Goal: Task Accomplishment & Management: Manage account settings

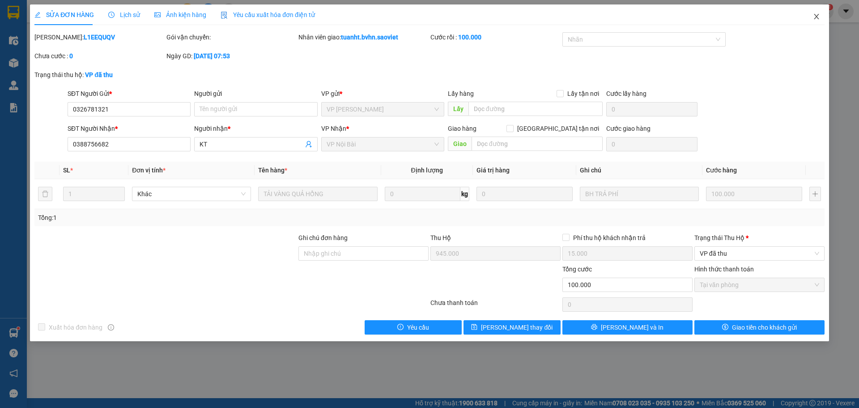
click at [817, 19] on icon "close" at bounding box center [816, 16] width 7 height 7
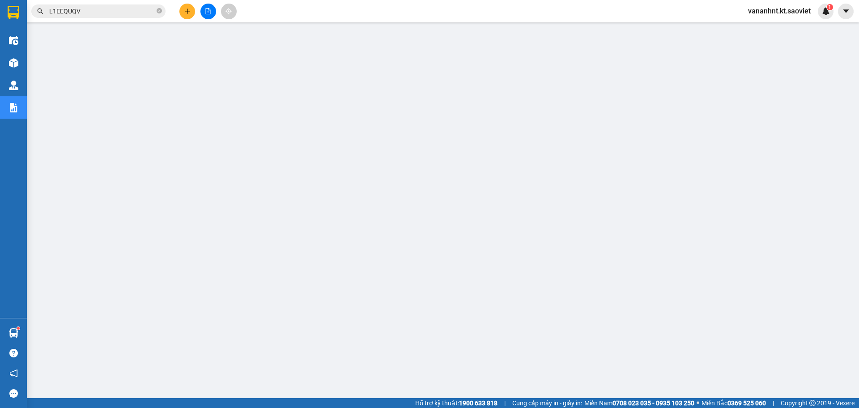
click at [72, 14] on input "L1EEQUQV" at bounding box center [102, 11] width 106 height 10
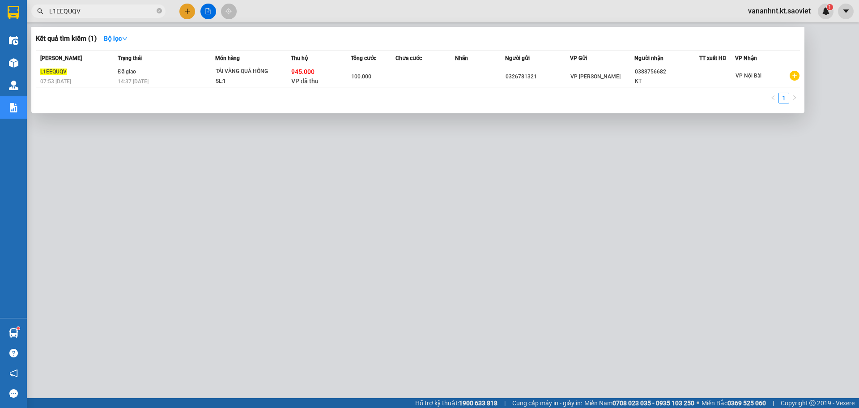
click at [72, 14] on input "L1EEQUQV" at bounding box center [102, 11] width 106 height 10
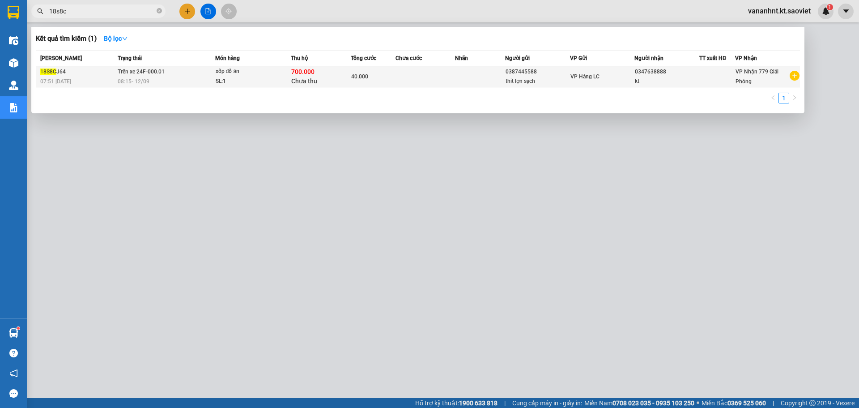
type input "18s8c"
click at [279, 76] on div "xốp đồ ăn" at bounding box center [249, 72] width 67 height 10
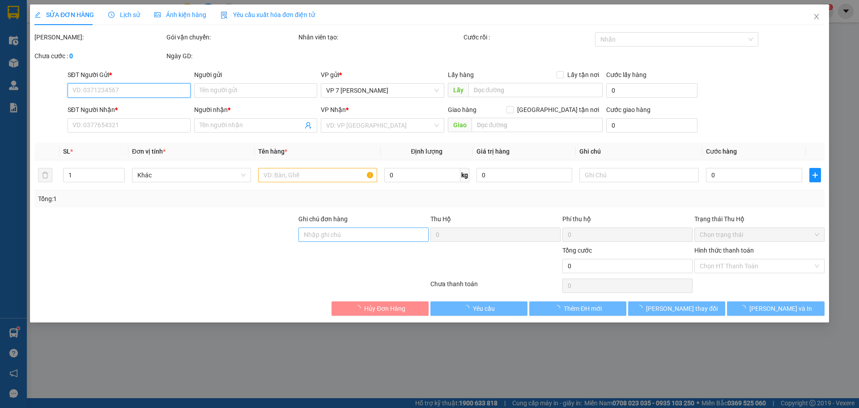
type input "0387445588"
type input "thit lợn sạch"
type input "0347638888"
type input "kt"
type input "40.000"
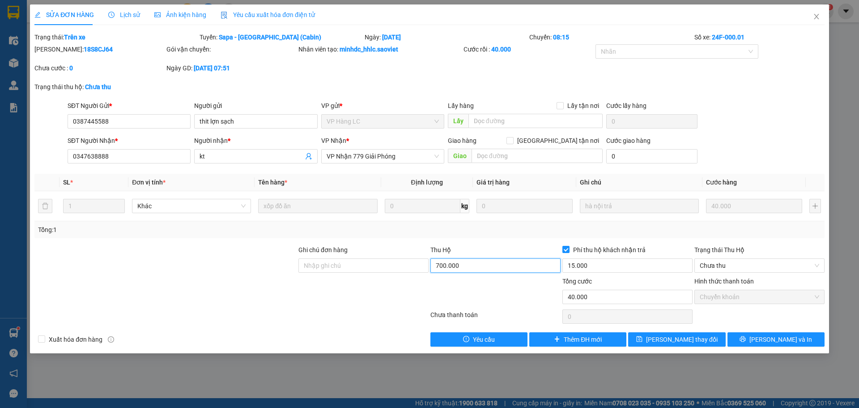
click at [450, 266] on input "700.000" at bounding box center [496, 265] width 130 height 14
type input "0"
click at [599, 265] on input "15.000" at bounding box center [628, 265] width 130 height 14
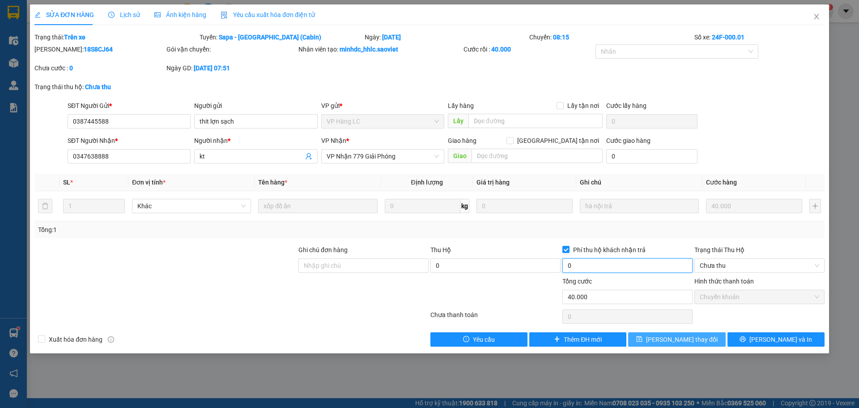
type input "0"
click at [695, 336] on span "[PERSON_NAME] thay đổi" at bounding box center [682, 339] width 72 height 10
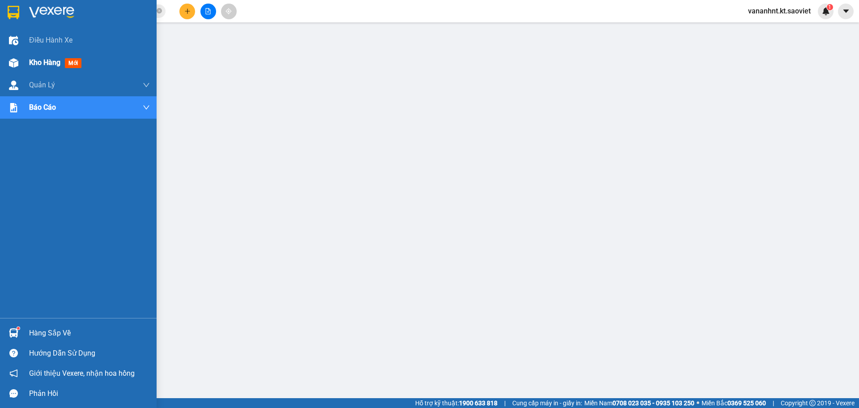
click at [34, 60] on span "Kho hàng" at bounding box center [44, 62] width 31 height 9
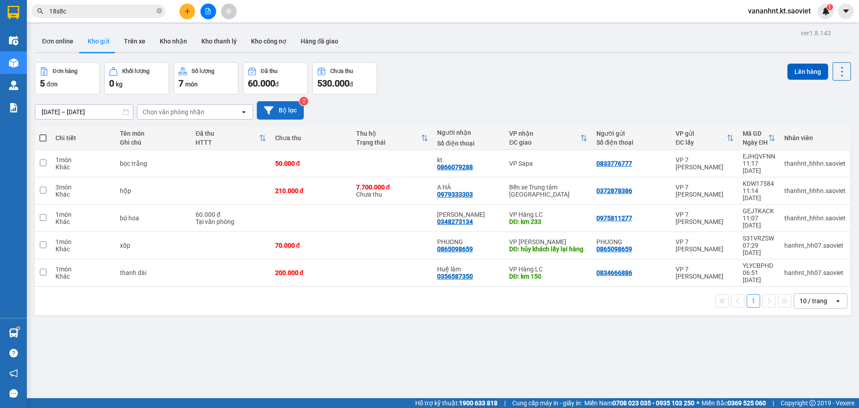
click at [295, 106] on button "Bộ lọc" at bounding box center [280, 110] width 47 height 18
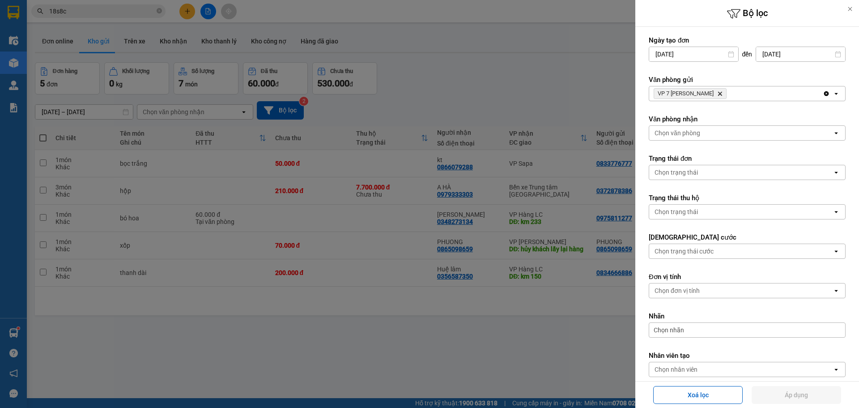
click at [718, 92] on icon "Delete" at bounding box center [720, 93] width 5 height 5
click at [718, 91] on div "Chọn văn phòng" at bounding box center [742, 93] width 184 height 14
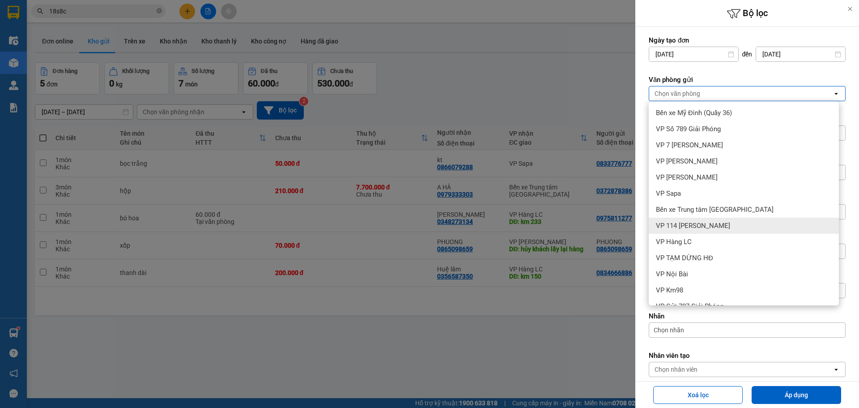
click at [720, 231] on div "VP 114 [PERSON_NAME]" at bounding box center [744, 226] width 190 height 16
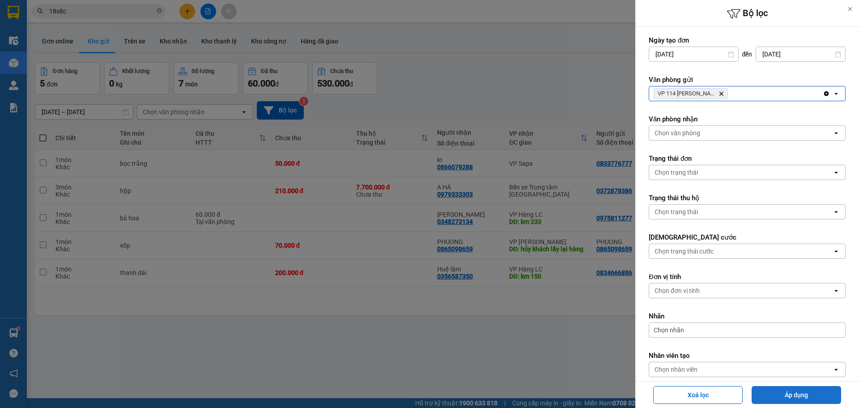
click at [795, 398] on button "Áp dụng" at bounding box center [797, 395] width 90 height 18
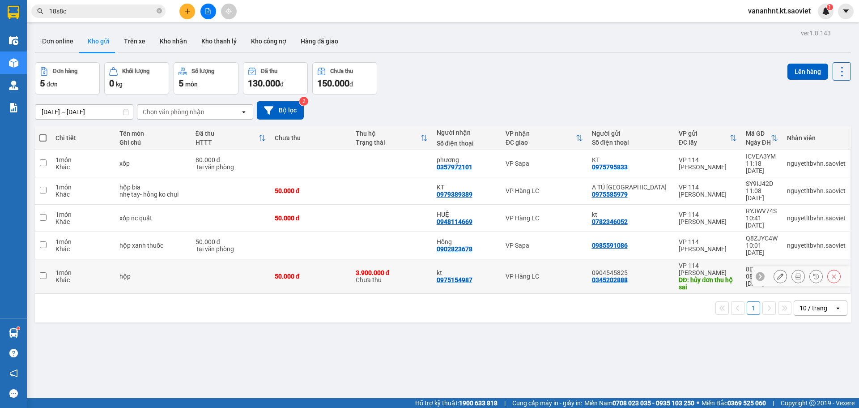
click at [831, 273] on icon at bounding box center [834, 276] width 6 height 6
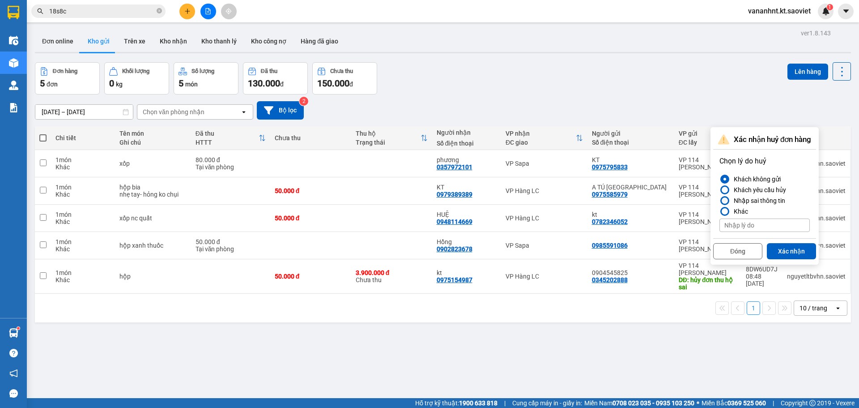
click at [771, 201] on div "Nhập sai thông tin" at bounding box center [758, 200] width 55 height 11
click at [720, 201] on input "Nhập sai thông tin" at bounding box center [720, 201] width 0 height 0
click at [796, 247] on button "Xác nhận" at bounding box center [791, 251] width 49 height 16
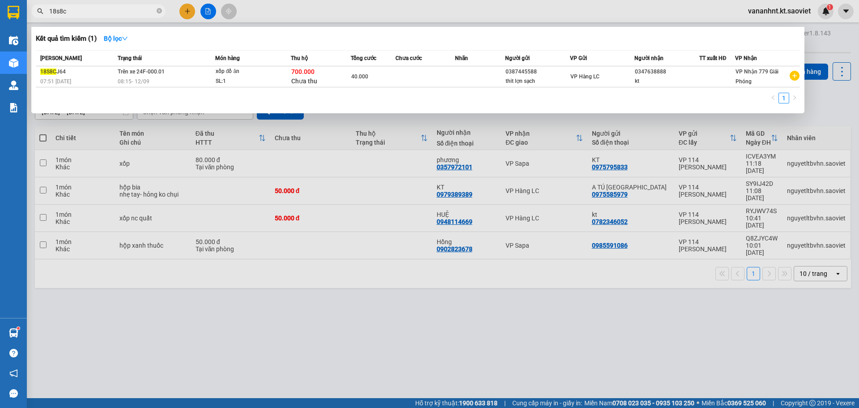
click at [74, 7] on input "18s8c" at bounding box center [102, 11] width 106 height 10
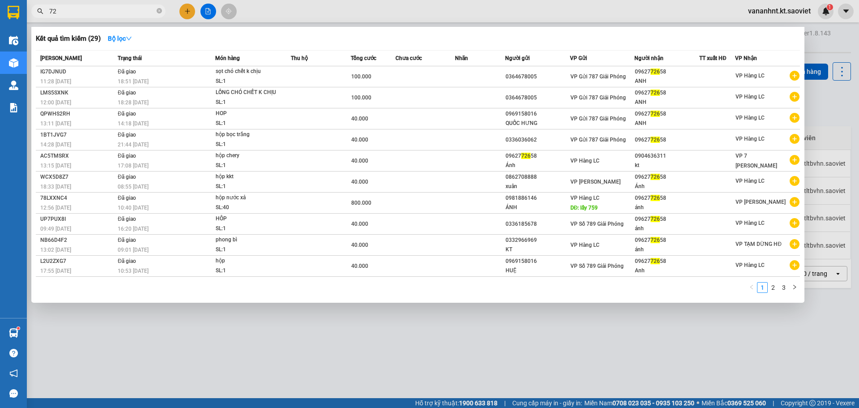
type input "7"
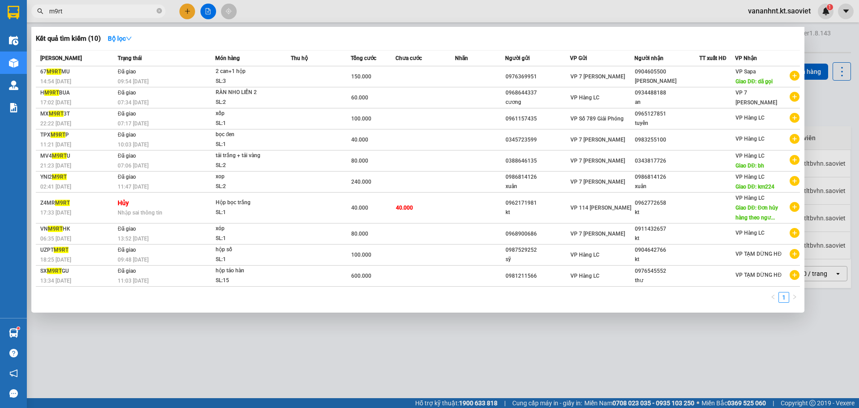
type input "m9rt"
